Goal: Task Accomplishment & Management: Manage account settings

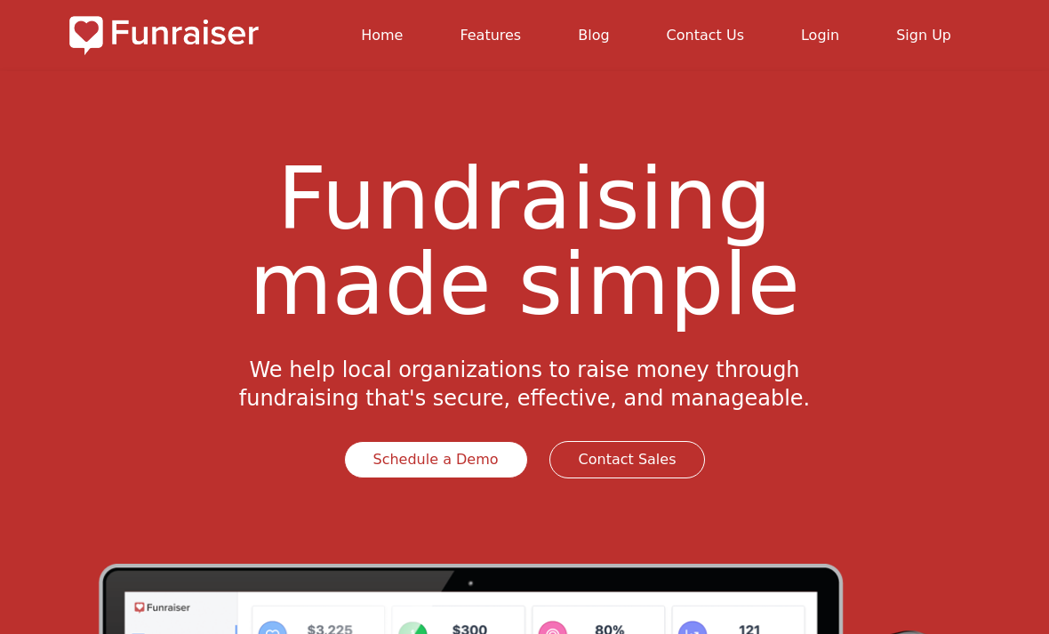
click at [825, 43] on link "Login" at bounding box center [820, 35] width 38 height 17
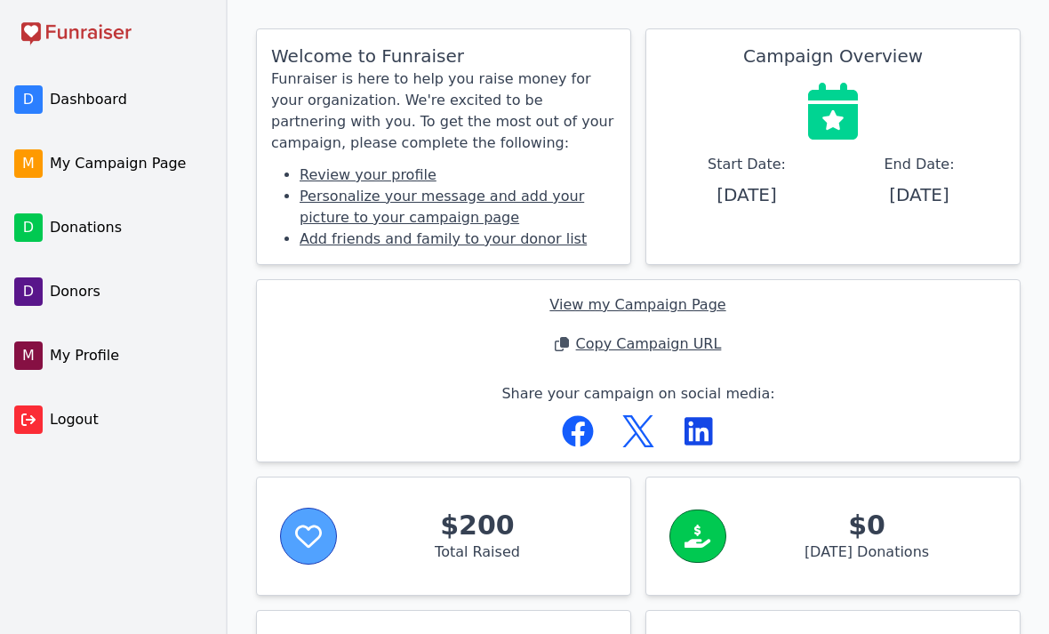
click at [84, 233] on span "Donations" at bounding box center [129, 227] width 158 height 21
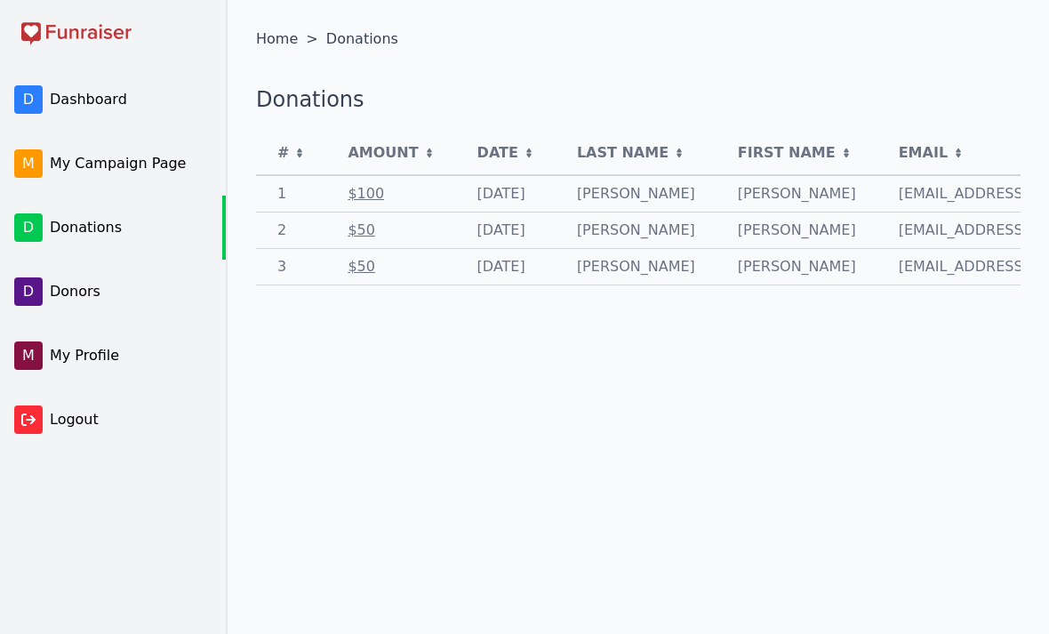
click at [118, 116] on link "D Dashboard" at bounding box center [111, 100] width 222 height 64
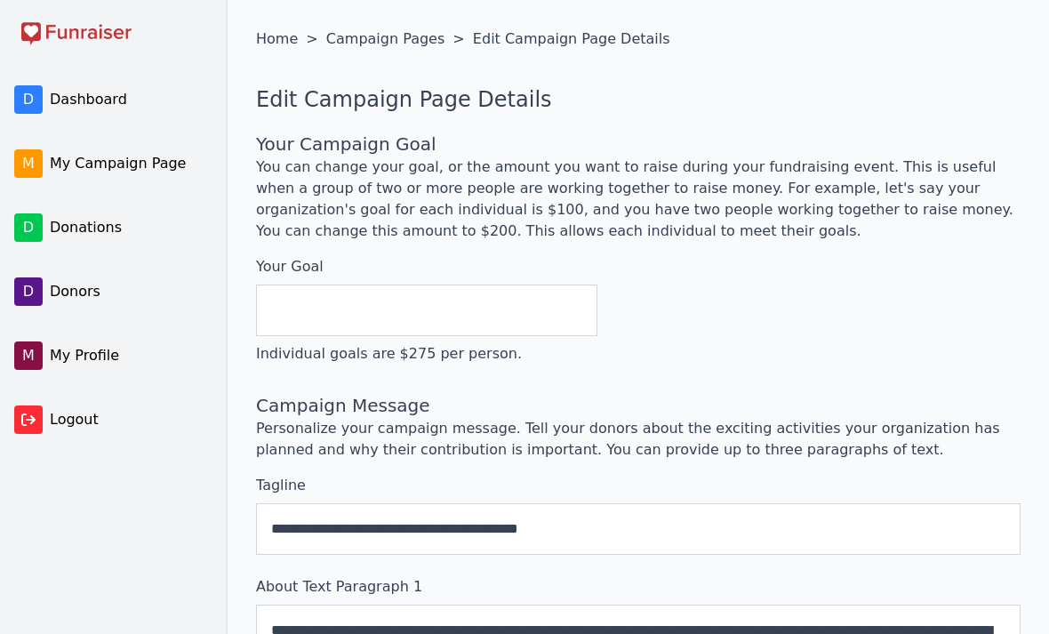
scroll to position [98, 0]
